Goal: Task Accomplishment & Management: Use online tool/utility

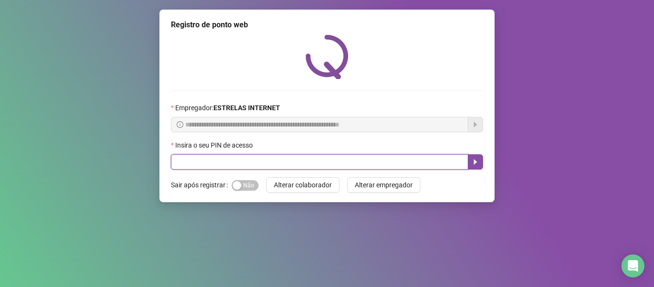
click at [218, 164] on input "text" at bounding box center [319, 161] width 297 height 15
click at [228, 162] on input "text" at bounding box center [319, 161] width 297 height 15
type input "*****"
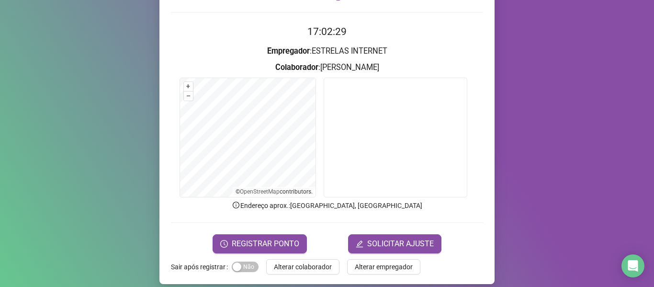
scroll to position [87, 0]
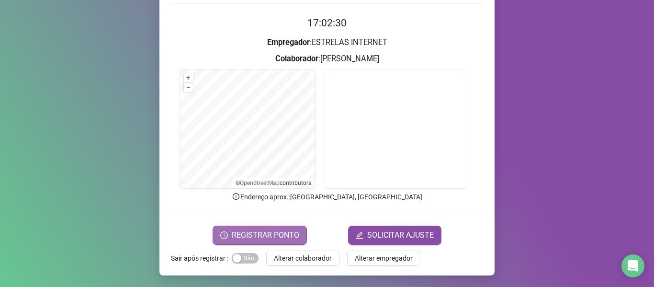
click at [262, 237] on span "REGISTRAR PONTO" at bounding box center [266, 234] width 68 height 11
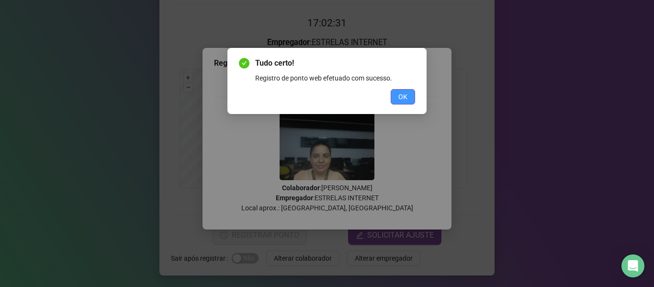
click at [401, 94] on span "OK" at bounding box center [402, 96] width 9 height 11
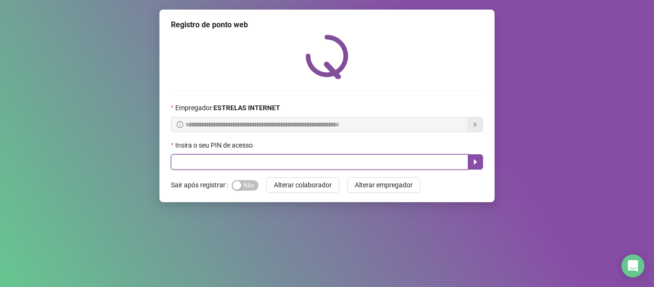
click at [243, 163] on input "text" at bounding box center [319, 161] width 297 height 15
type input "*****"
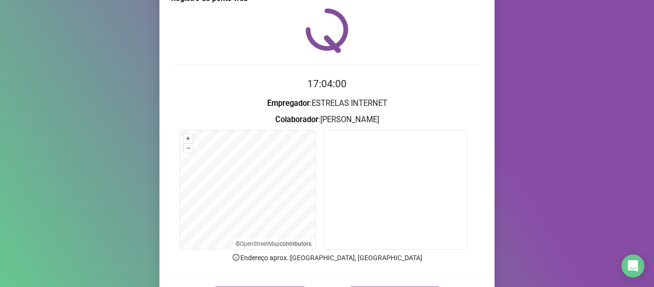
scroll to position [87, 0]
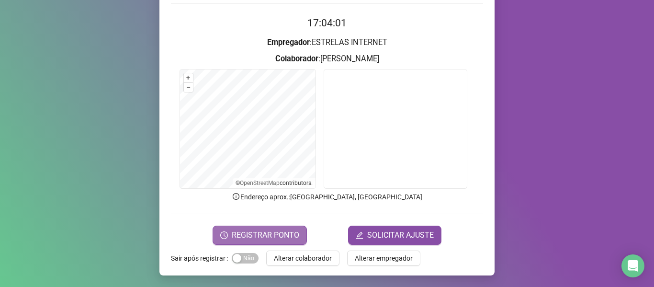
click at [279, 230] on span "REGISTRAR PONTO" at bounding box center [266, 234] width 68 height 11
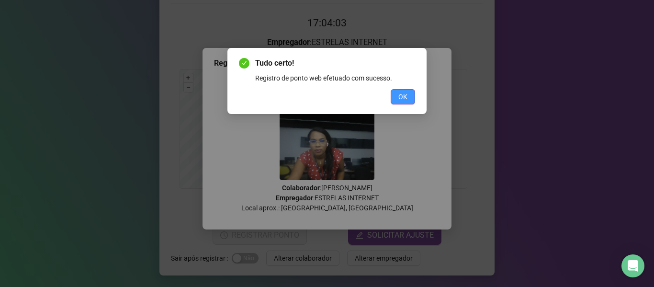
click at [393, 99] on button "OK" at bounding box center [403, 96] width 24 height 15
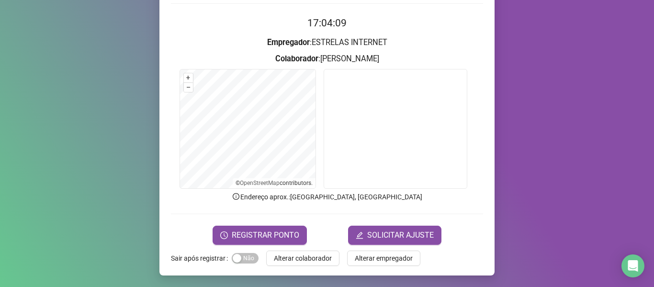
drag, startPoint x: 296, startPoint y: 257, endPoint x: 296, endPoint y: 250, distance: 6.2
click at [295, 255] on span "Alterar colaborador" at bounding box center [303, 258] width 58 height 11
